Goal: Task Accomplishment & Management: Complete application form

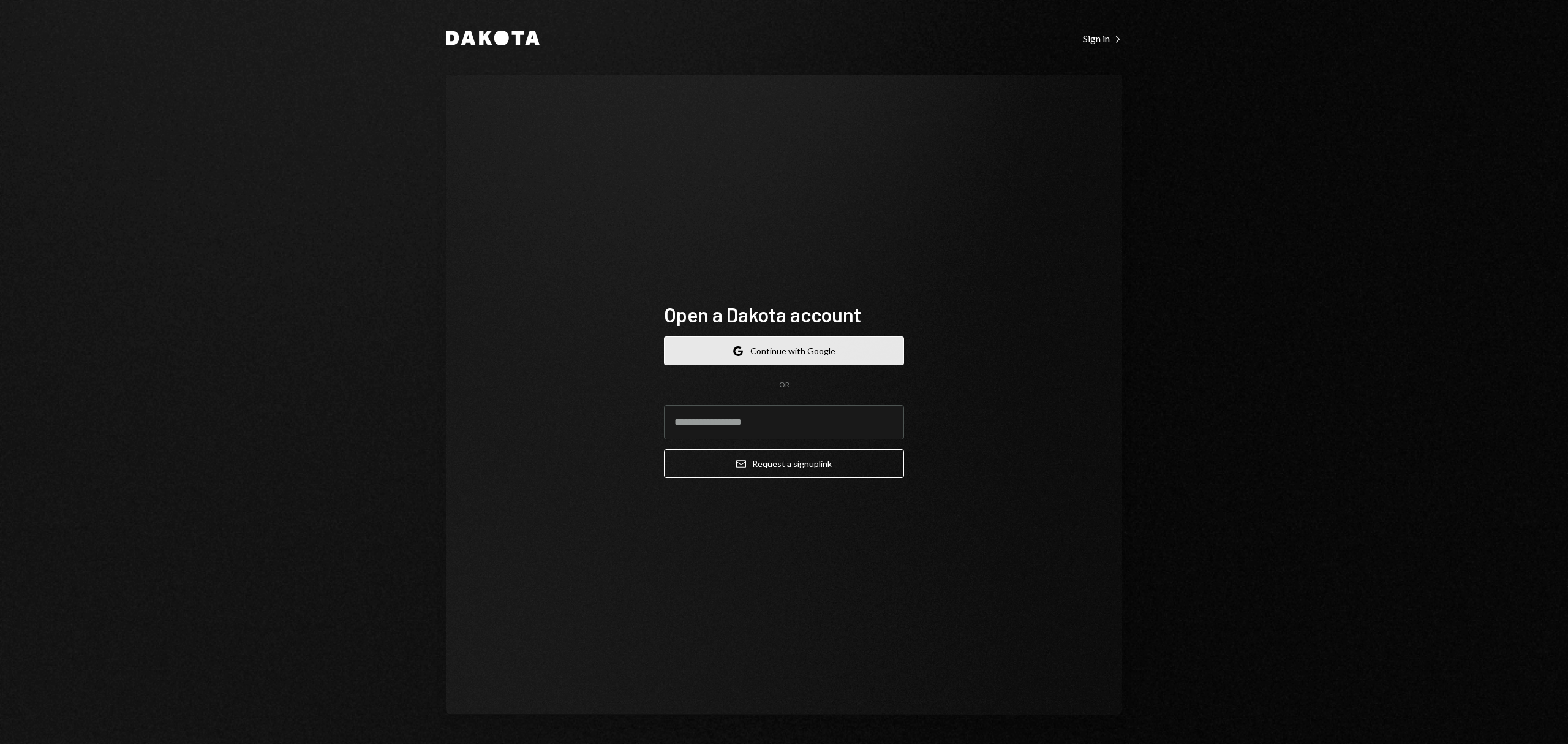
click at [794, 346] on button "Google Continue with Google" at bounding box center [783, 351] width 240 height 29
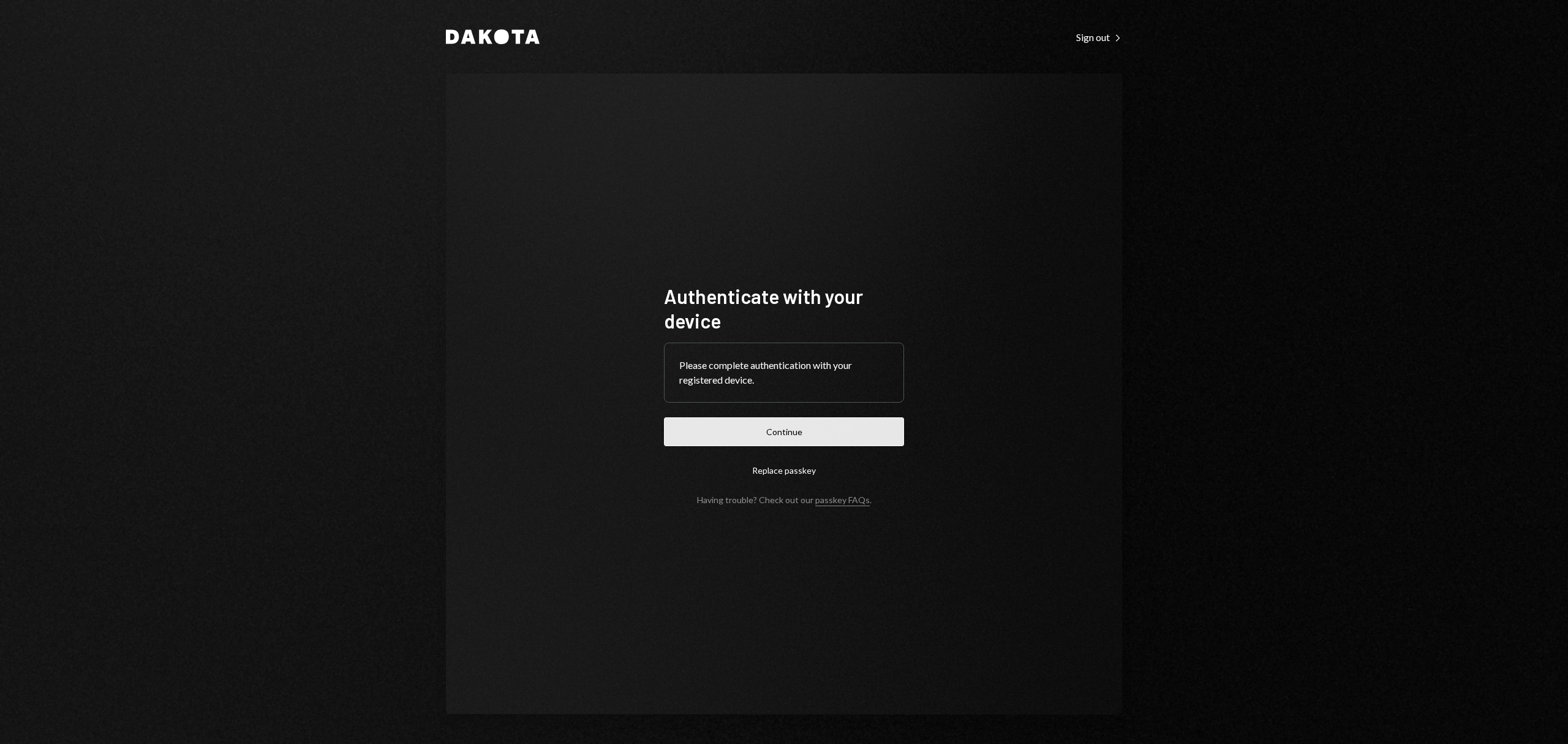
click at [799, 430] on button "Continue" at bounding box center [783, 432] width 240 height 29
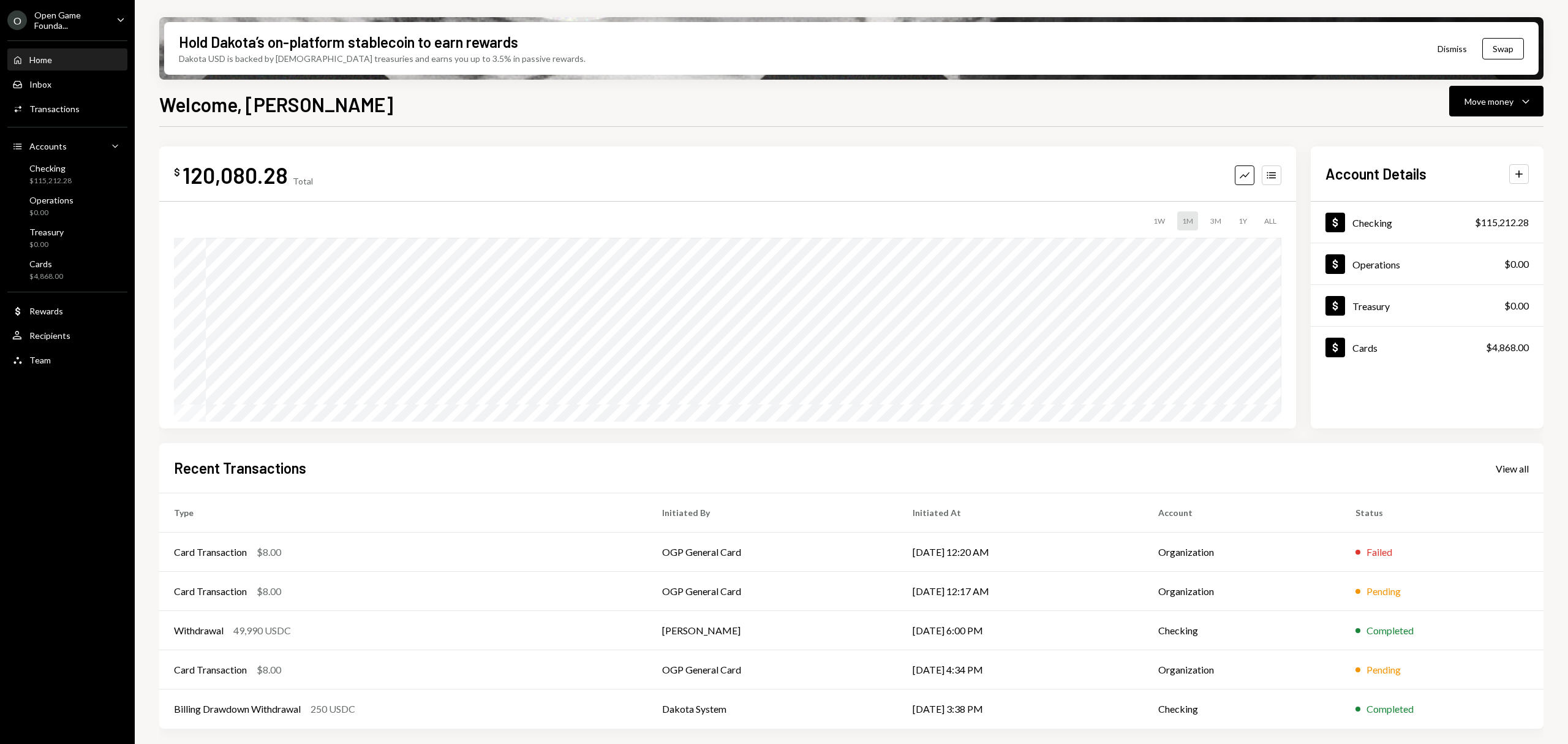
click at [77, 12] on div "Open Game Founda..." at bounding box center [71, 20] width 72 height 21
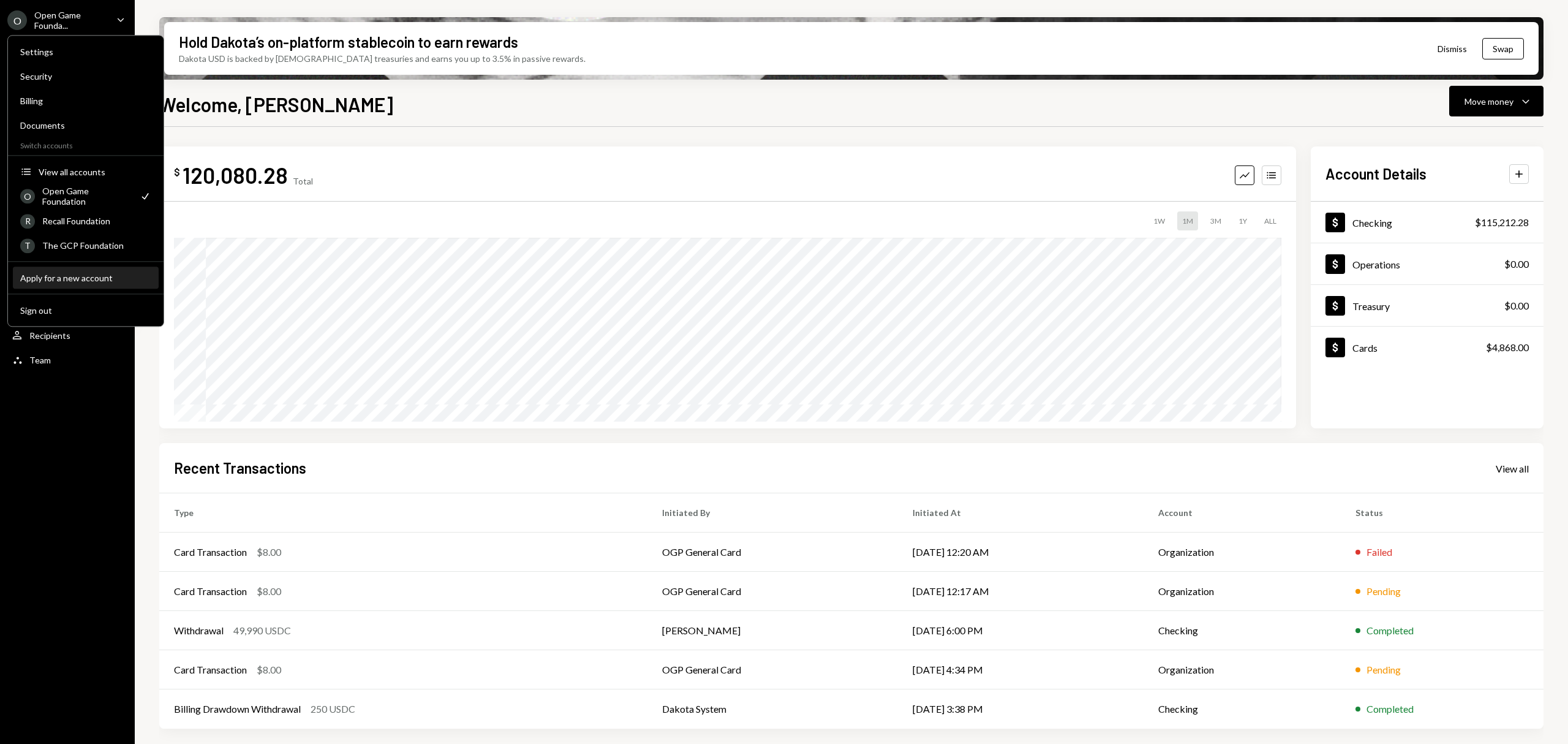
click at [99, 270] on button "Apply for a new account" at bounding box center [86, 278] width 146 height 22
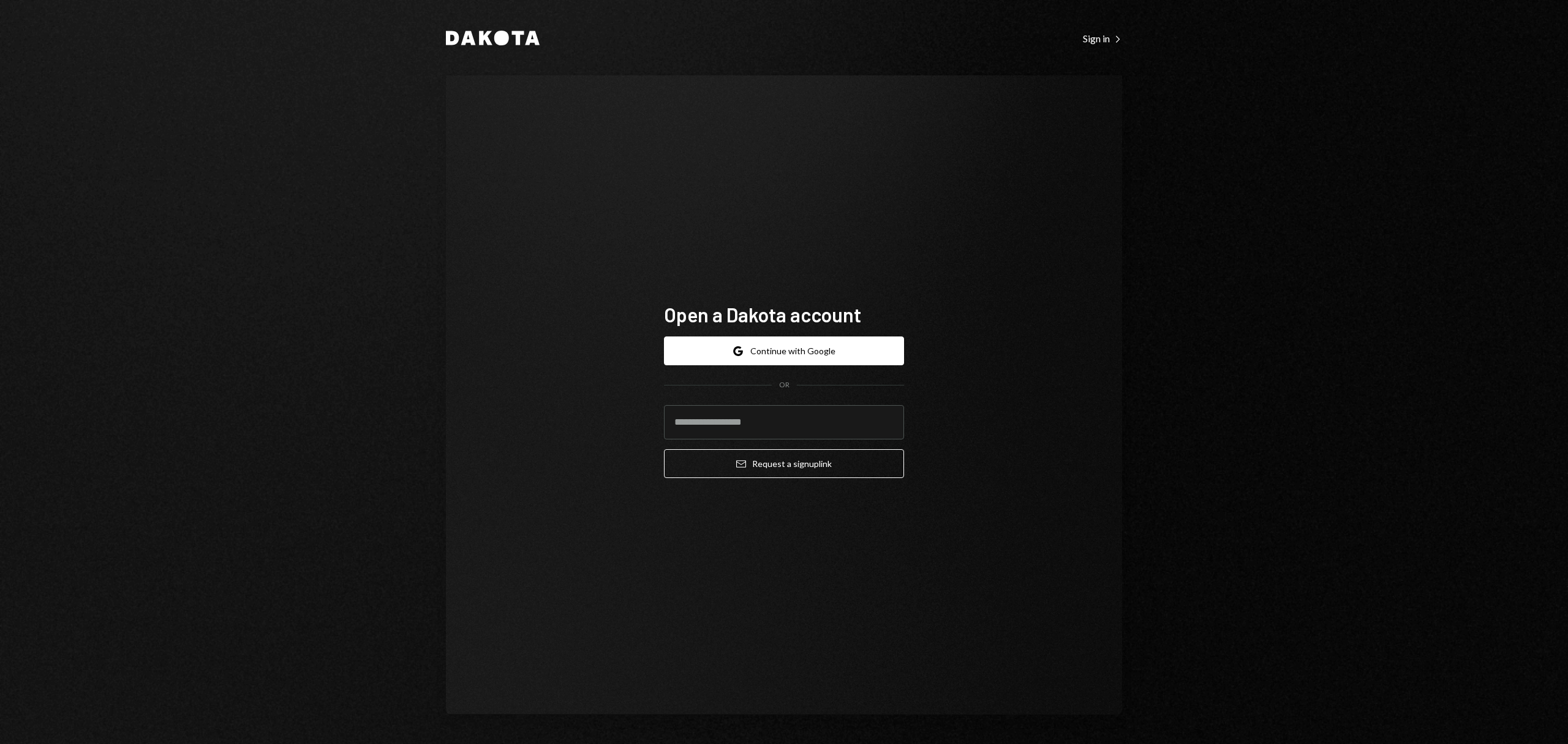
click at [811, 332] on div "Google Continue with Google OR Email Request a sign up link" at bounding box center [783, 407] width 240 height 161
click at [813, 352] on button "Google Continue with Google" at bounding box center [783, 351] width 240 height 29
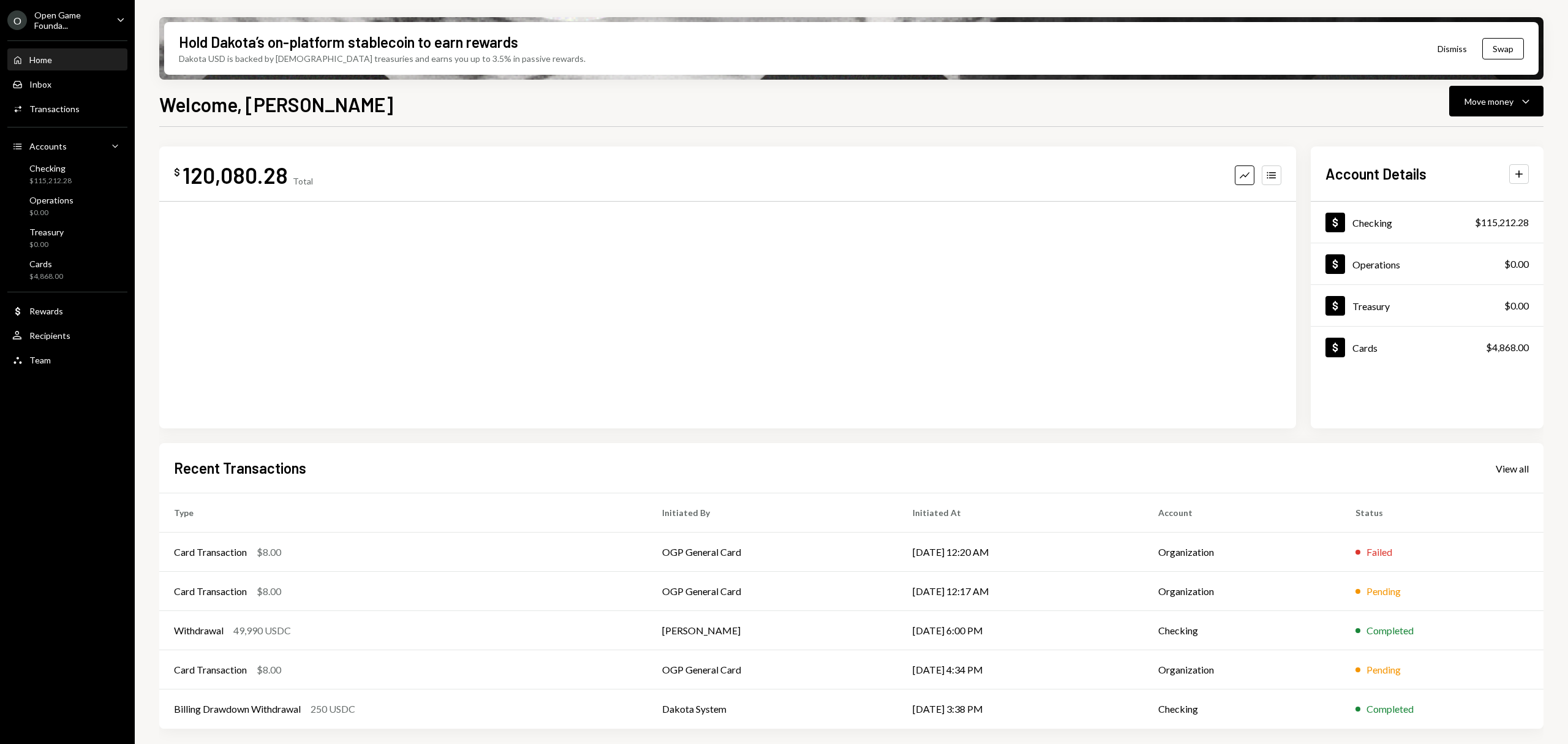
click at [89, 25] on div "Open Game Founda..." at bounding box center [71, 20] width 72 height 21
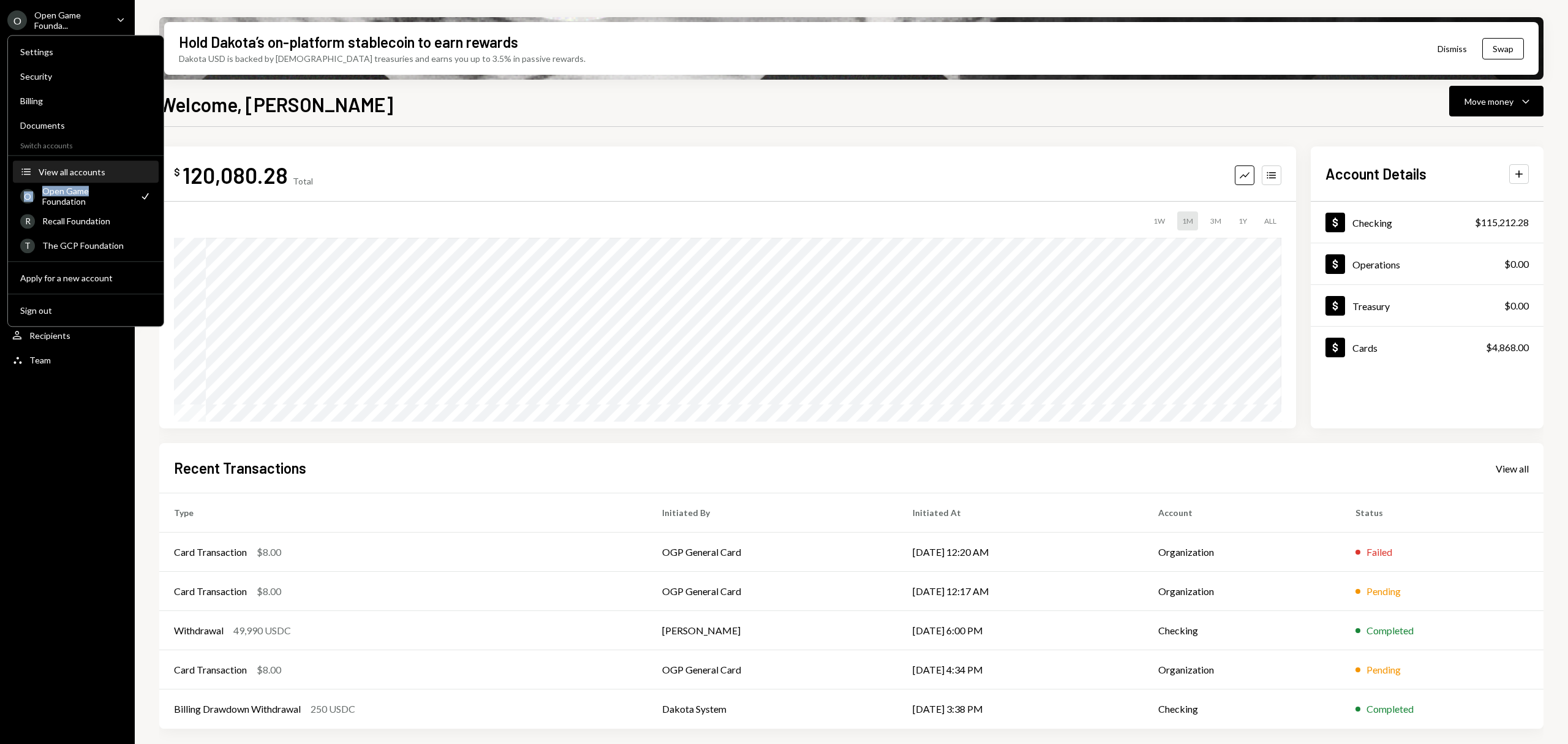
drag, startPoint x: 101, startPoint y: 189, endPoint x: 107, endPoint y: 172, distance: 18.0
click at [107, 172] on div "Settings Security Billing Documents Switch accounts Accounts View all accounts …" at bounding box center [86, 180] width 157 height 292
click at [107, 172] on div "View all accounts" at bounding box center [95, 172] width 113 height 10
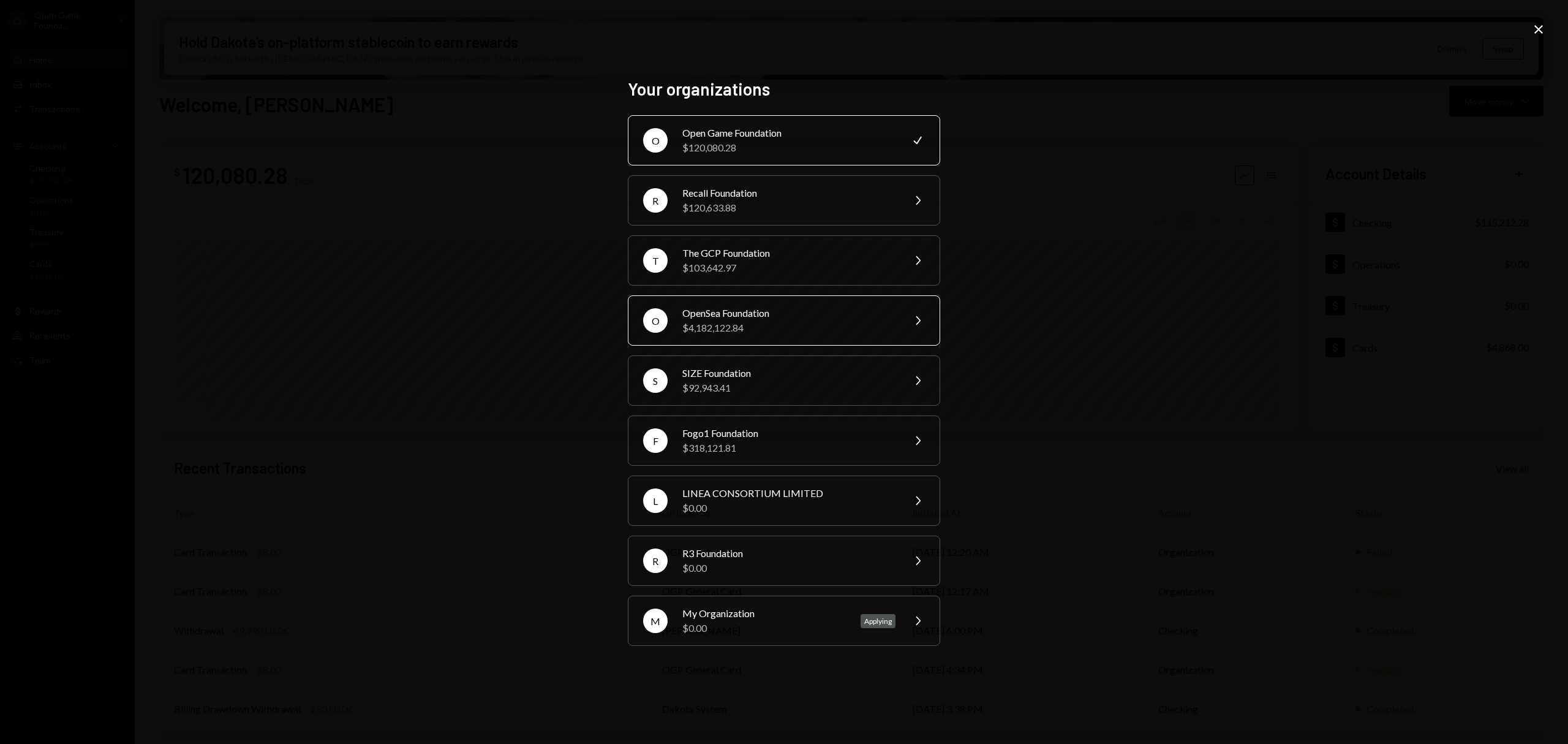
click at [726, 317] on div "OpenSea Foundation" at bounding box center [788, 313] width 213 height 15
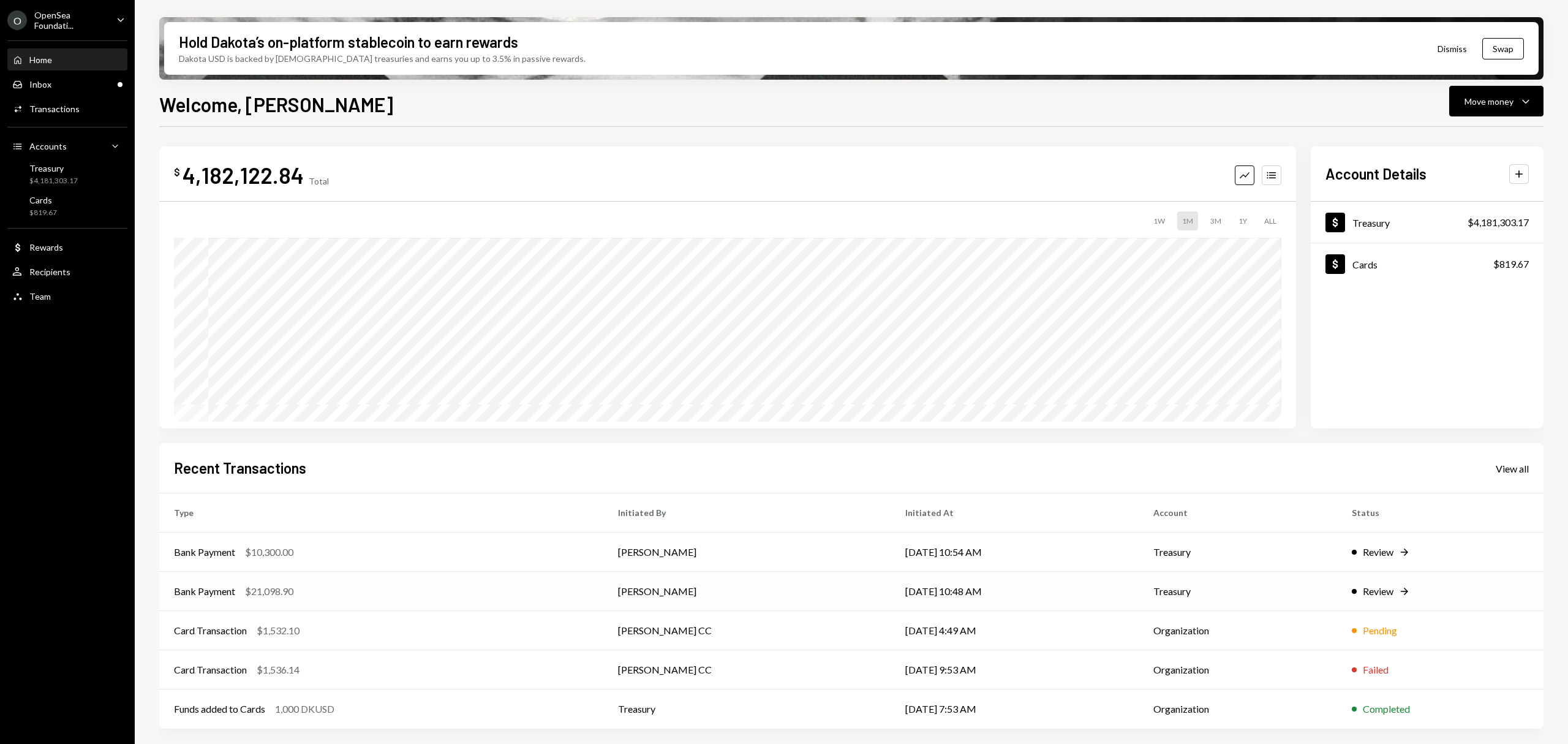
click at [924, 603] on td "[DATE] 10:48 AM" at bounding box center [1014, 591] width 247 height 39
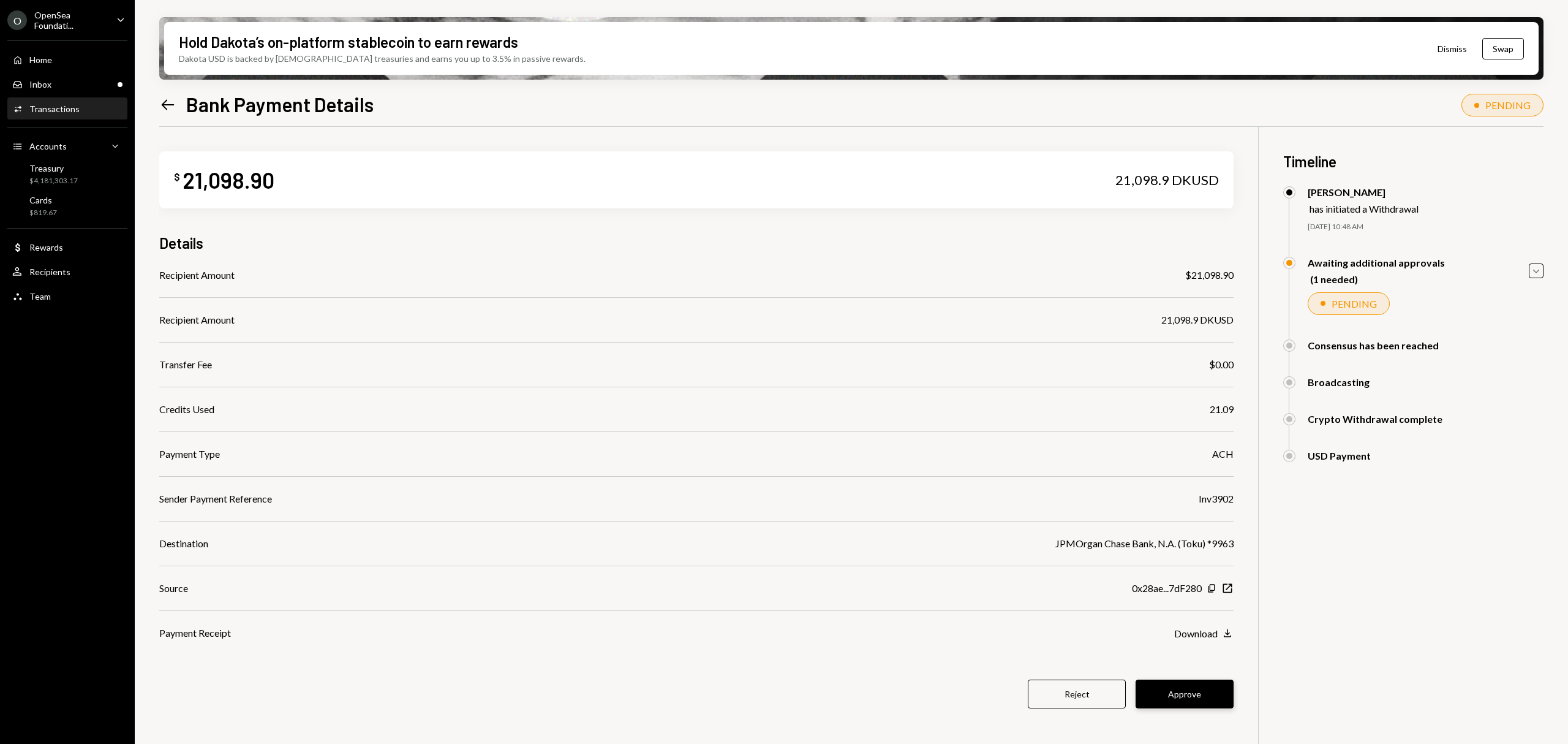
click at [1199, 697] on button "Approve" at bounding box center [1185, 694] width 98 height 29
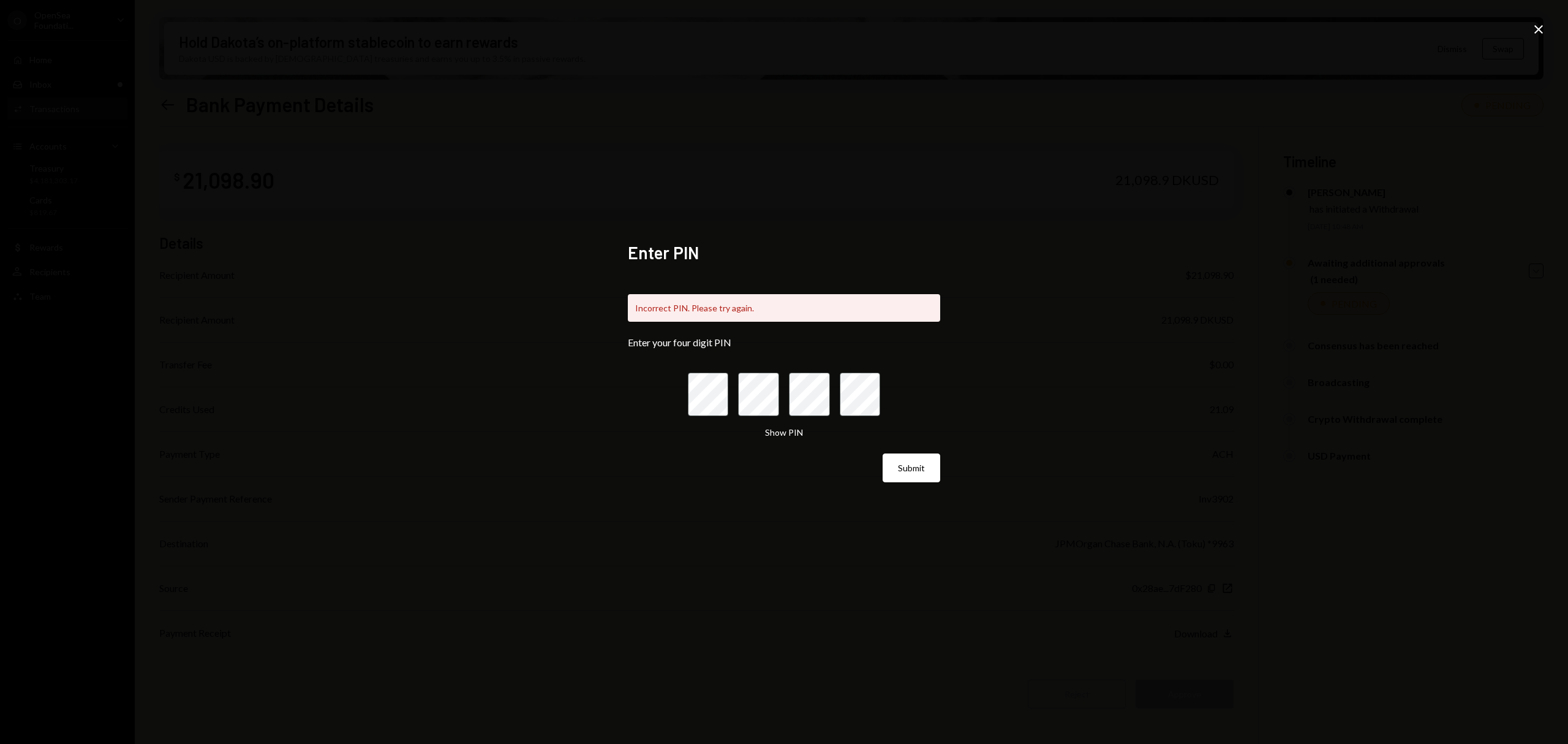
click at [782, 422] on div "Show PIN" at bounding box center [783, 406] width 192 height 66
click at [786, 432] on button "Show PIN" at bounding box center [784, 433] width 38 height 12
click at [883, 454] on button "Submit" at bounding box center [912, 468] width 58 height 29
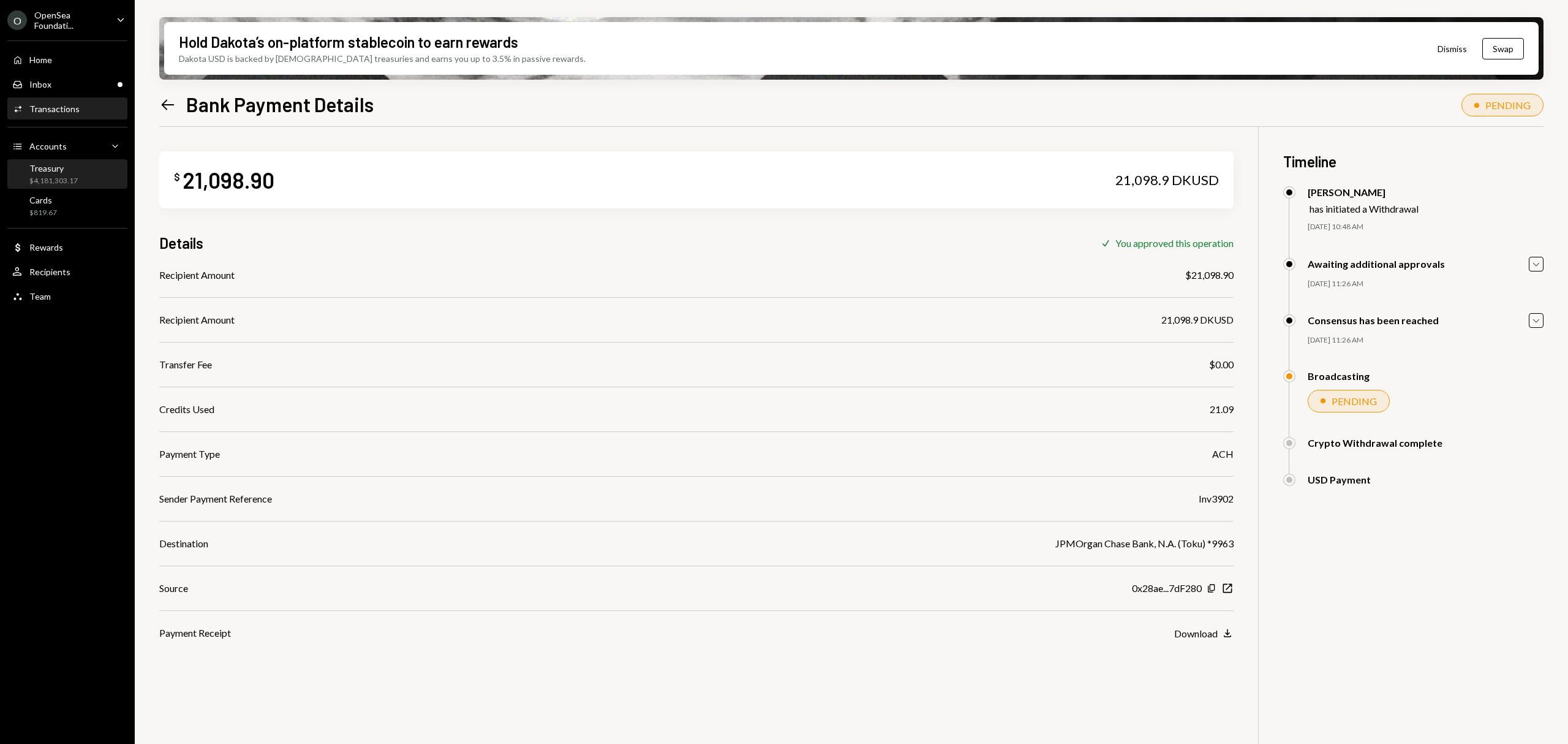
click at [88, 179] on div "Treasury $4,181,303.17" at bounding box center [67, 175] width 110 height 23
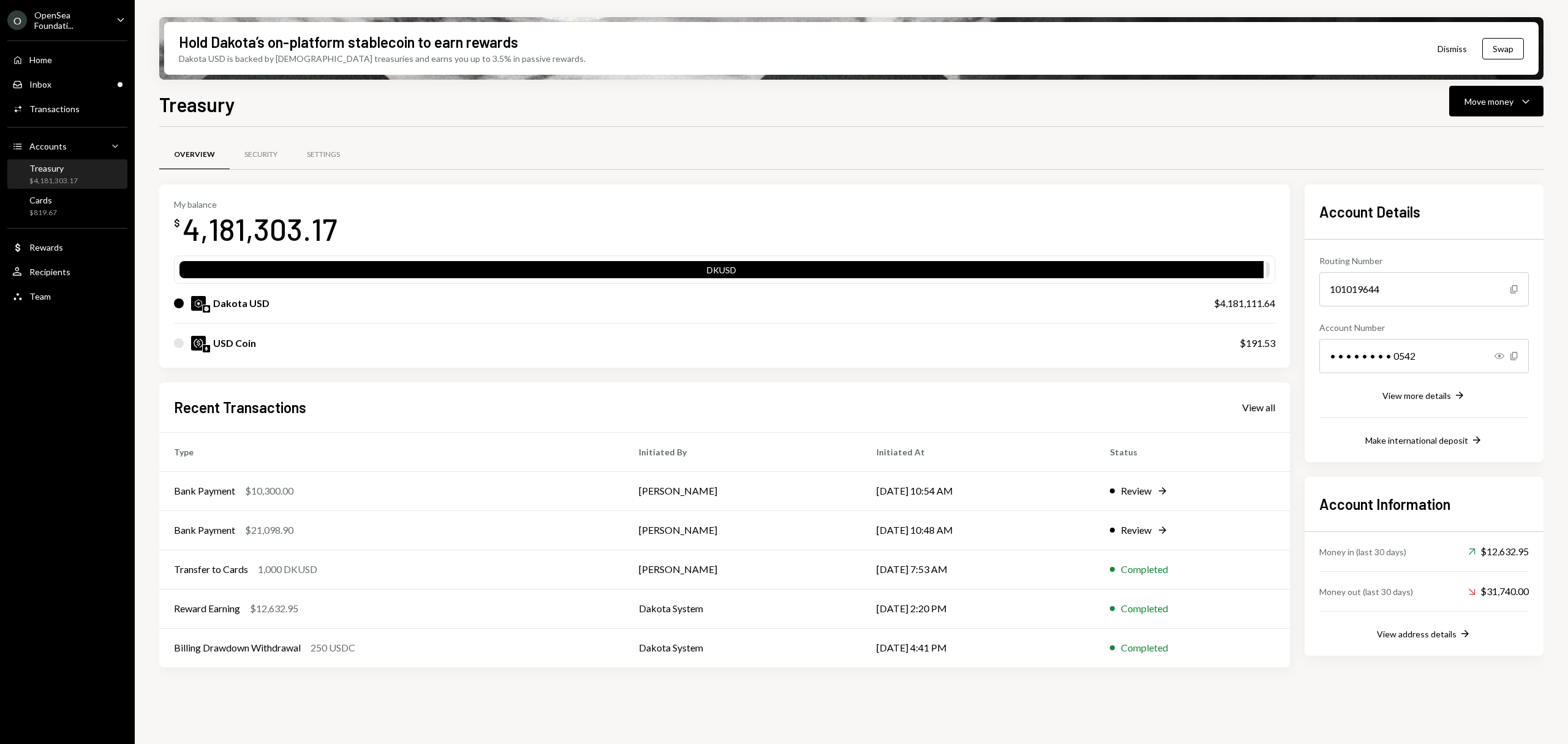
click at [86, 69] on div "Home Home Inbox Inbox Activities Transactions Accounts Accounts Caret Down Trea…" at bounding box center [67, 171] width 135 height 276
click at [91, 82] on div "Inbox Inbox" at bounding box center [67, 85] width 110 height 11
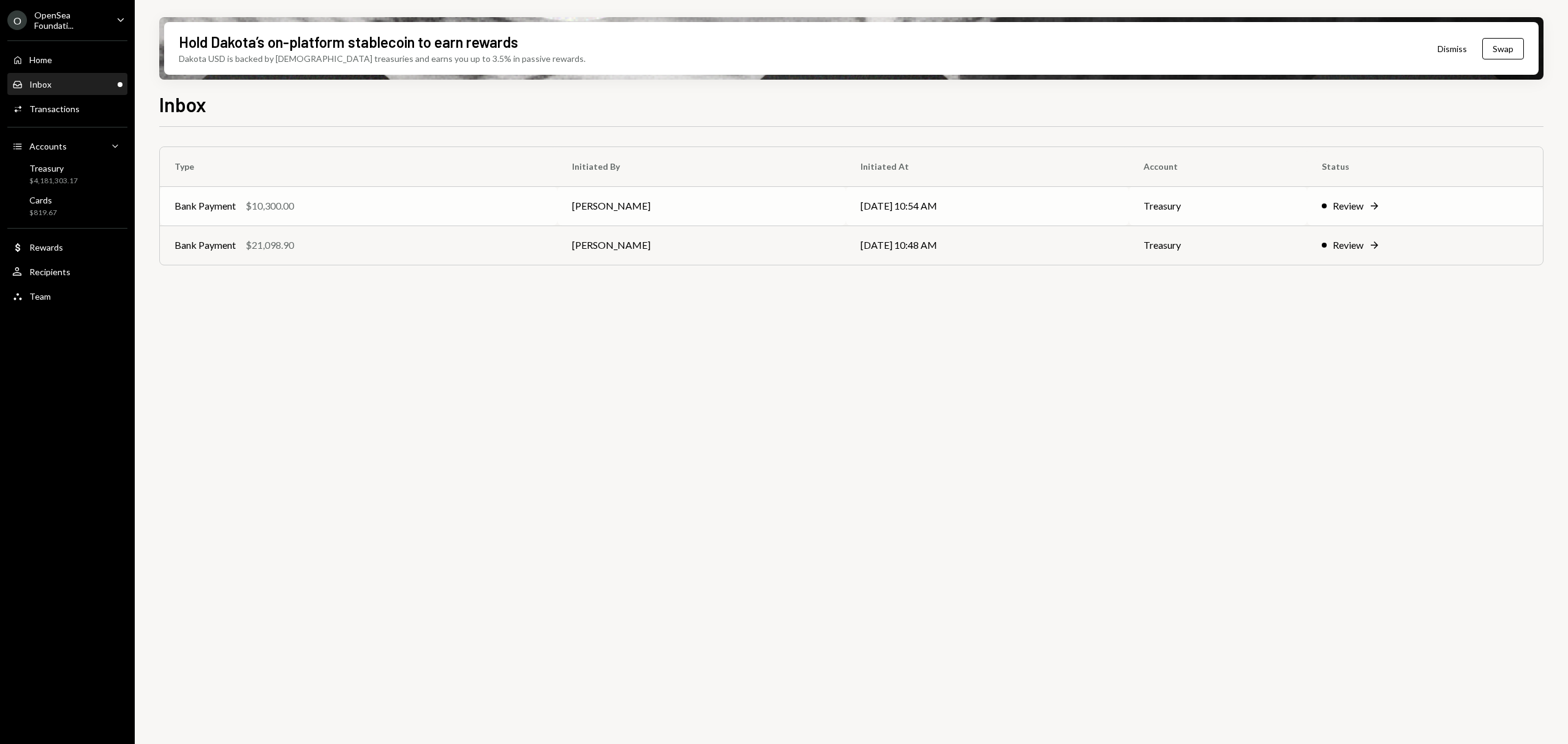
click at [763, 207] on td "[PERSON_NAME]" at bounding box center [701, 206] width 288 height 39
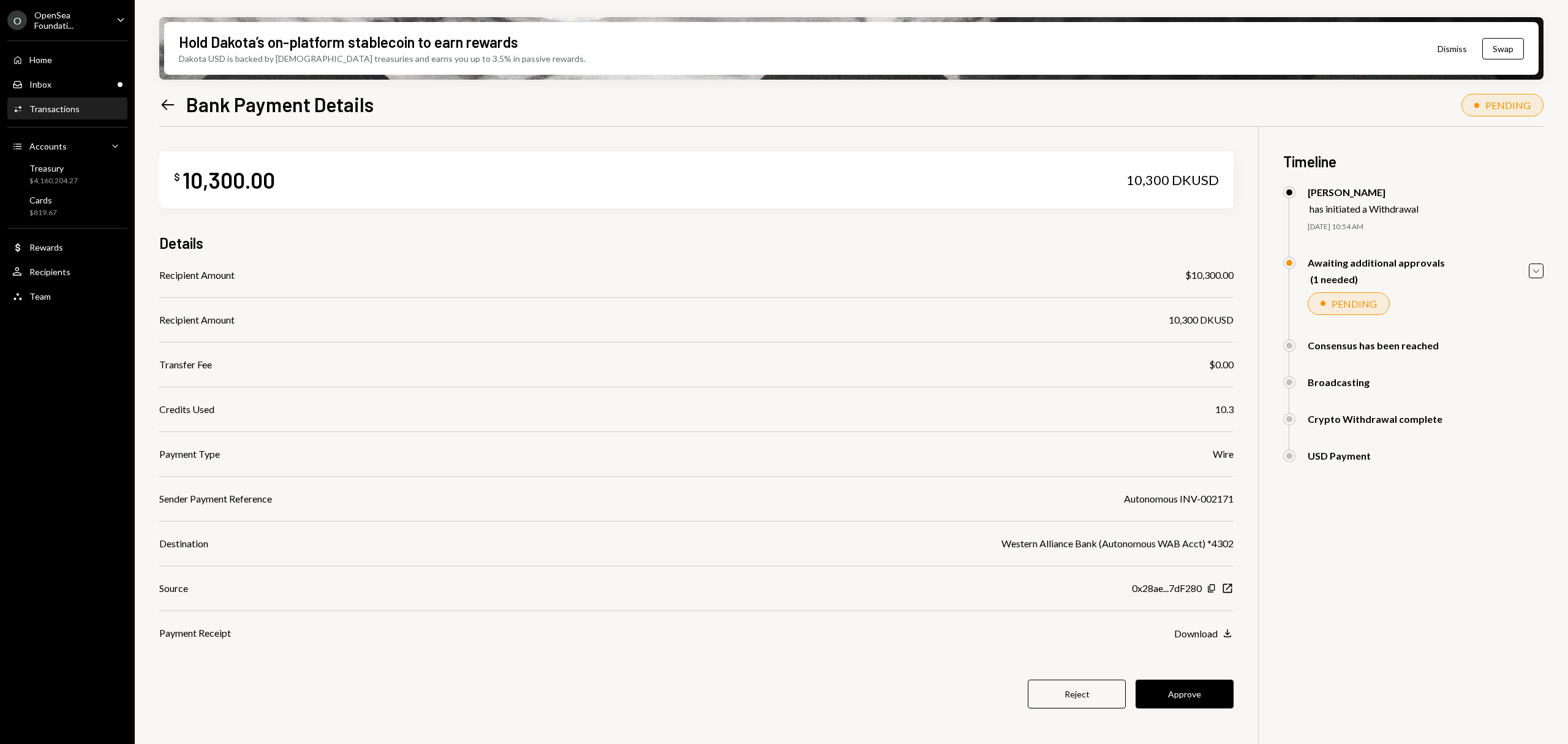
click at [1187, 688] on button "Approve" at bounding box center [1185, 694] width 98 height 29
